Goal: Task Accomplishment & Management: Manage account settings

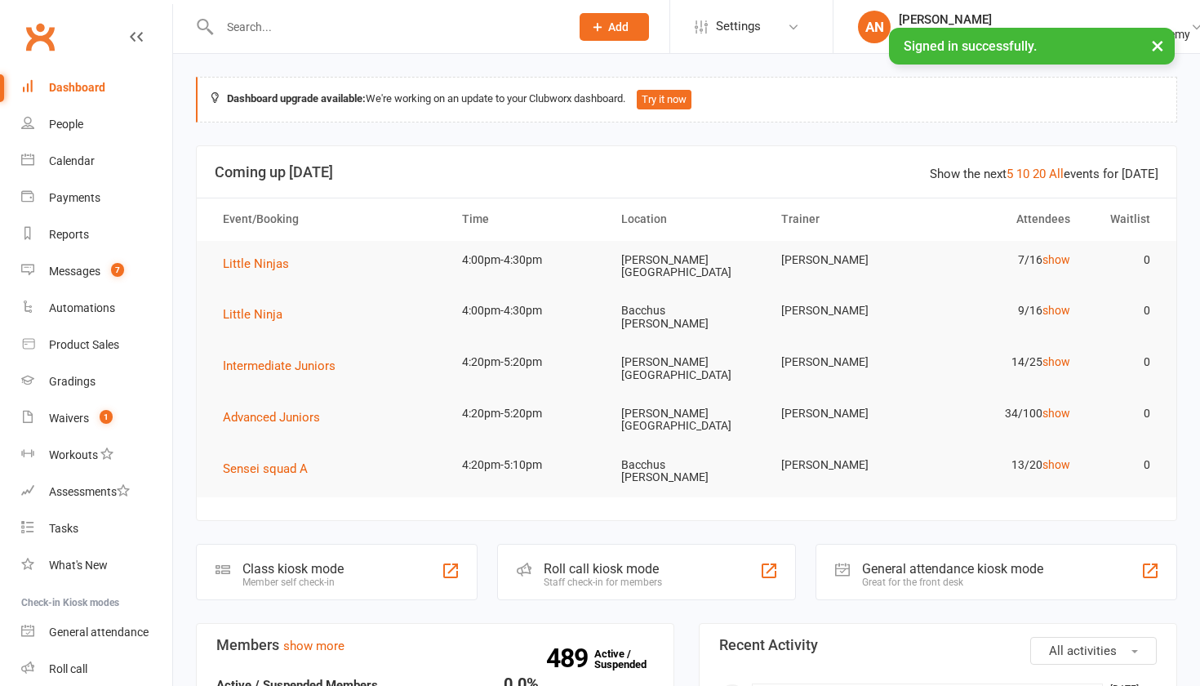
click at [281, 26] on input "text" at bounding box center [387, 27] width 344 height 23
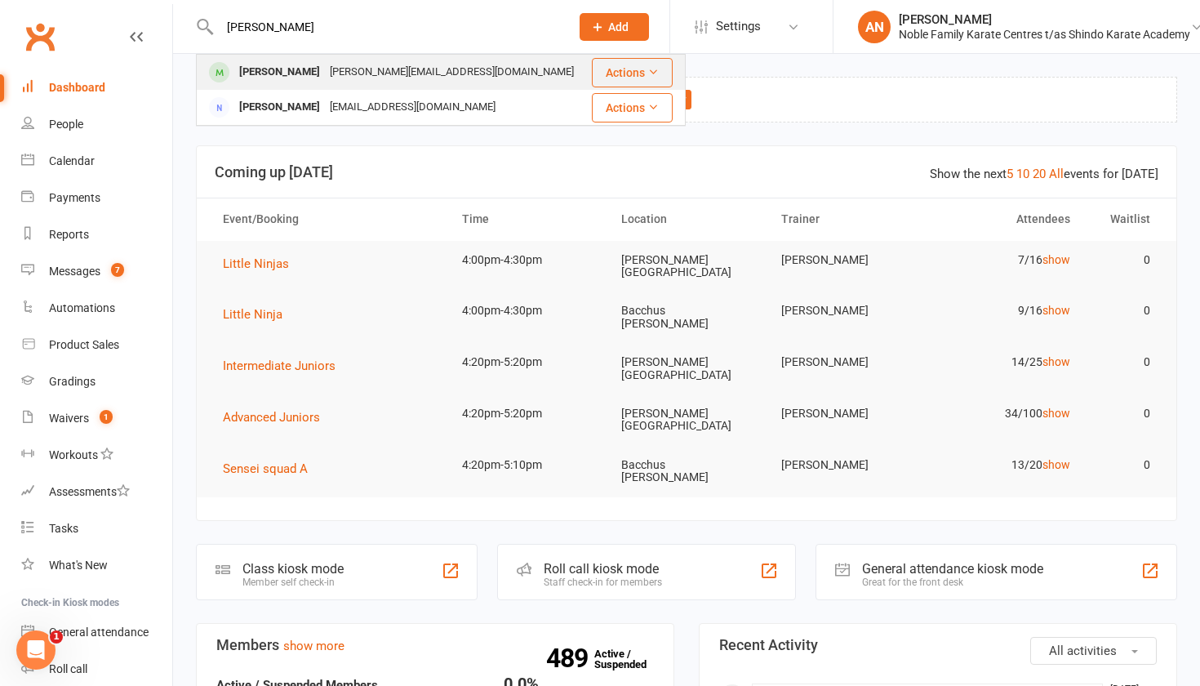
type input "[PERSON_NAME]"
click at [347, 73] on div "[PERSON_NAME][EMAIL_ADDRESS][DOMAIN_NAME]" at bounding box center [452, 72] width 254 height 24
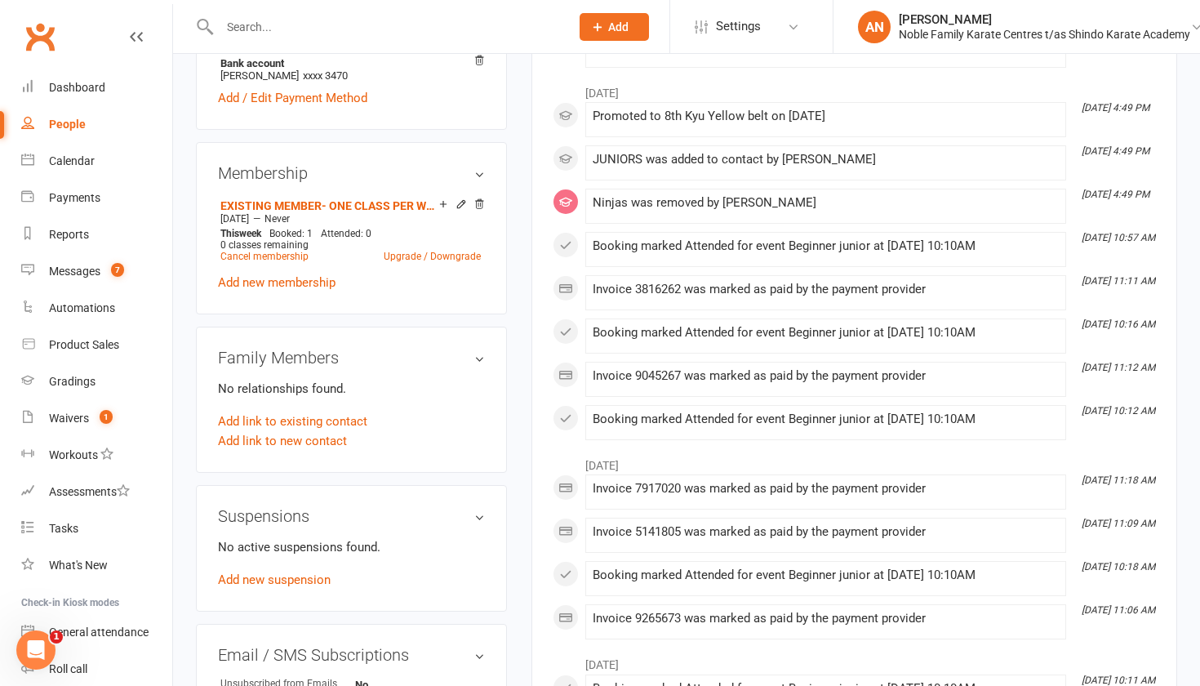
scroll to position [588, 0]
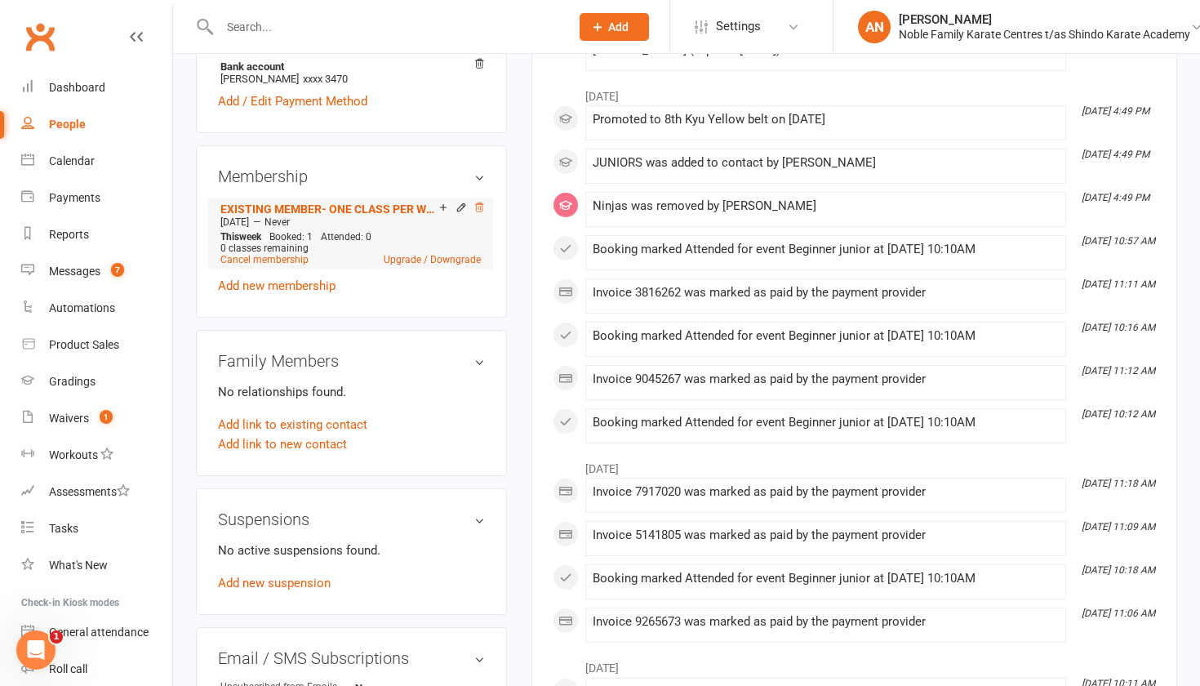
click at [480, 202] on icon at bounding box center [479, 207] width 11 height 11
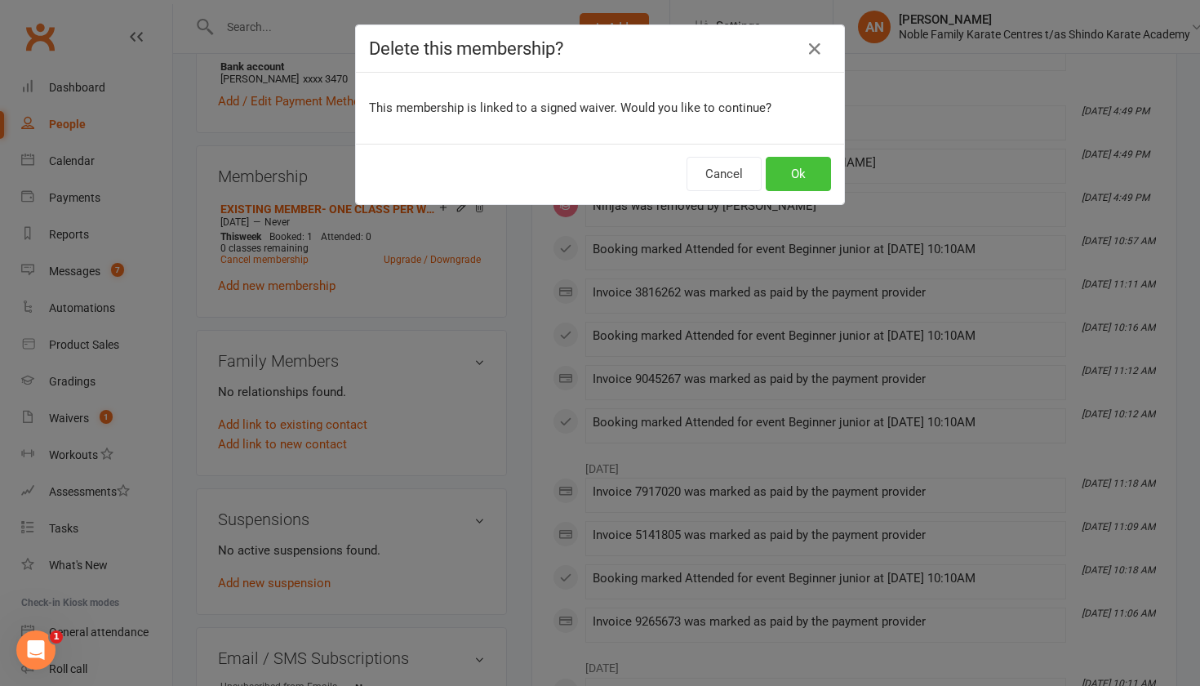
click at [789, 169] on button "Ok" at bounding box center [798, 174] width 65 height 34
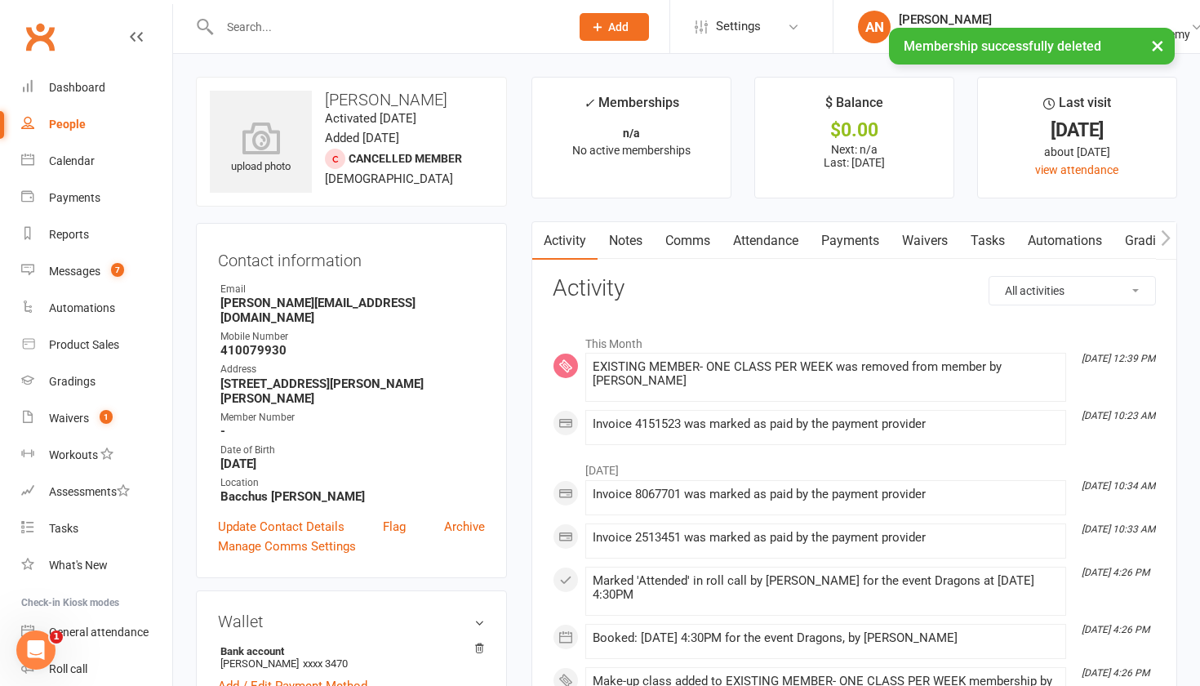
scroll to position [0, 0]
click at [459, 517] on link "Archive" at bounding box center [464, 527] width 41 height 20
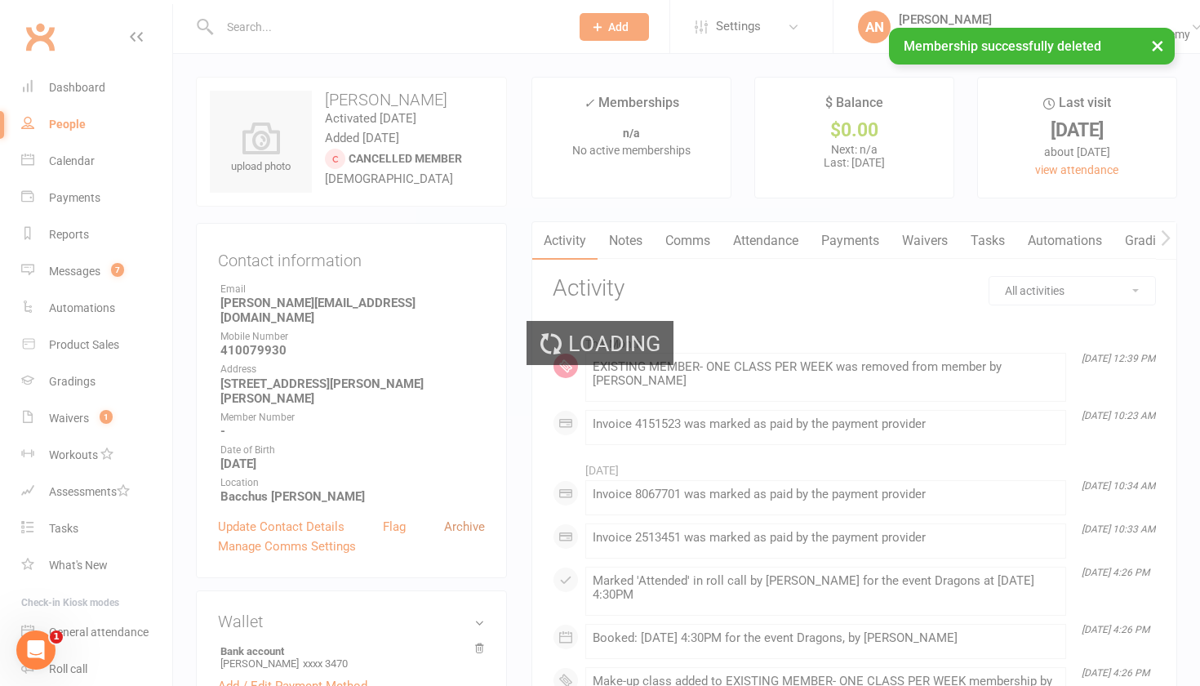
select select "100"
